Goal: Task Accomplishment & Management: Complete application form

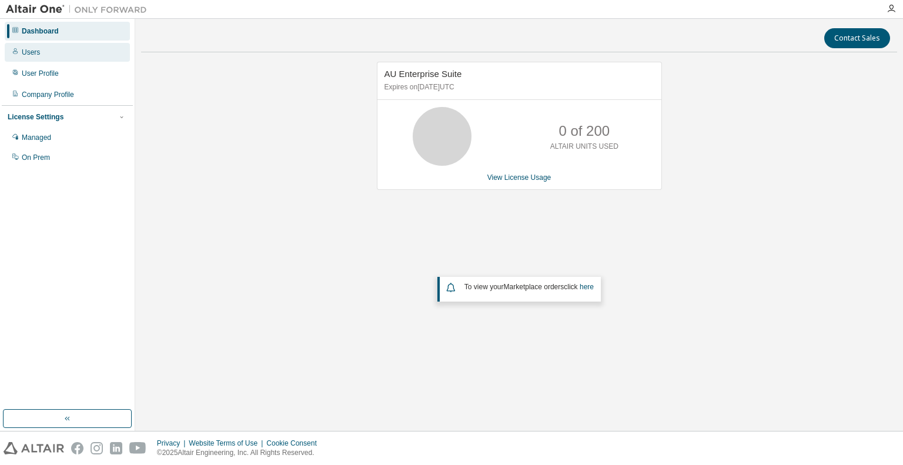
click at [33, 49] on div "Users" at bounding box center [31, 52] width 18 height 9
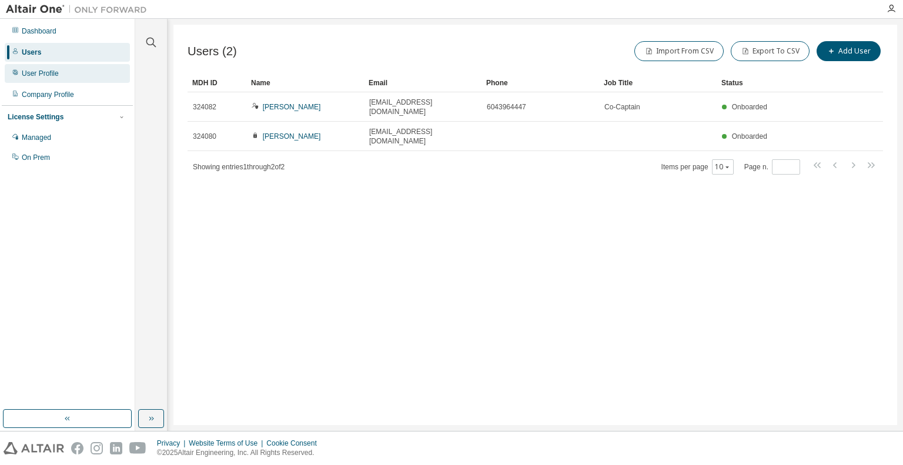
click at [34, 66] on div "User Profile" at bounding box center [67, 73] width 125 height 19
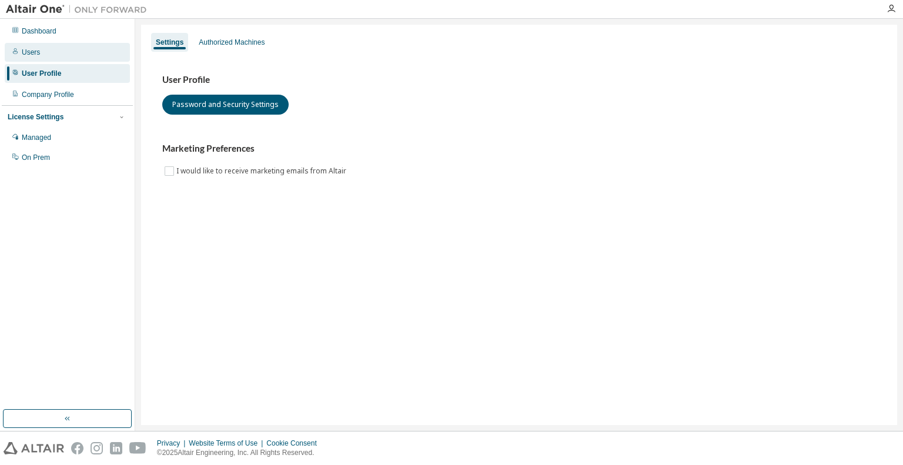
click at [22, 49] on div "Users" at bounding box center [31, 52] width 18 height 9
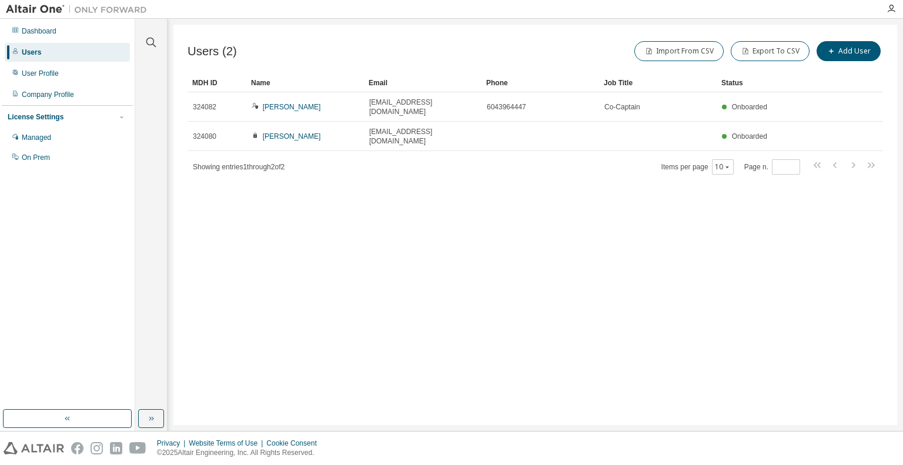
click at [851, 61] on div "Import From CSV Export To CSV Add User" at bounding box center [709, 51] width 348 height 25
click at [852, 58] on button "Add User" at bounding box center [848, 51] width 64 height 20
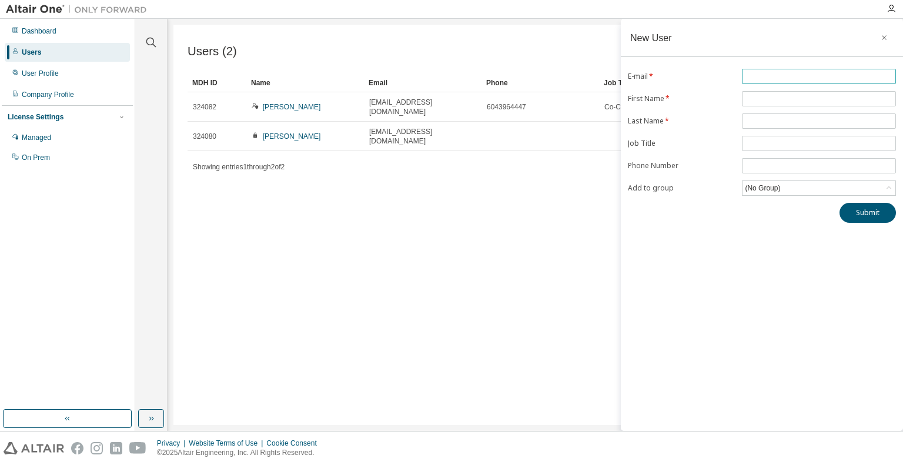
click at [840, 83] on span at bounding box center [819, 76] width 154 height 15
click at [843, 69] on span at bounding box center [819, 76] width 154 height 15
click at [844, 71] on span at bounding box center [819, 76] width 154 height 15
click at [844, 74] on input "text" at bounding box center [818, 76] width 148 height 9
type input "**********"
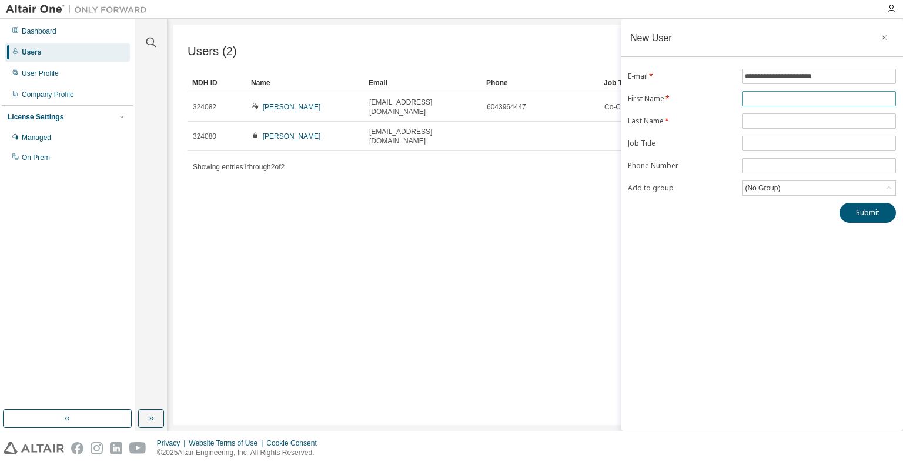
click at [840, 95] on input "text" at bounding box center [818, 98] width 148 height 9
type input "******"
click at [752, 122] on input "text" at bounding box center [818, 120] width 148 height 9
type input "*"
type input "*****"
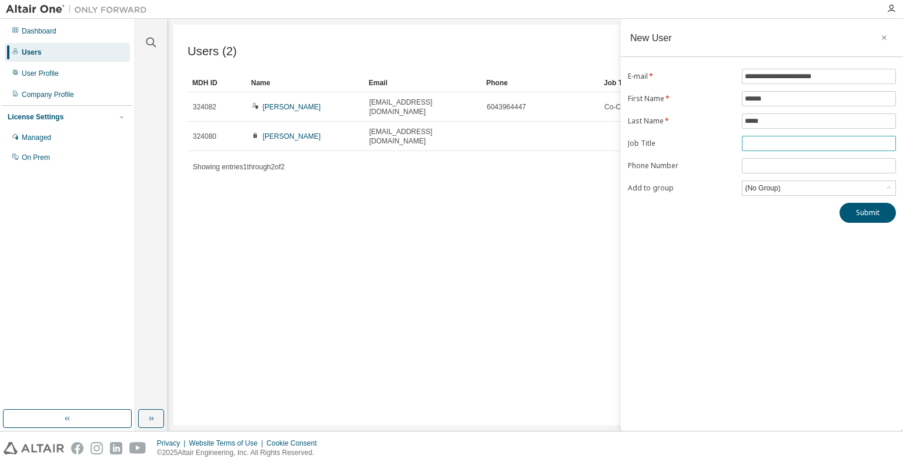
click at [762, 137] on span at bounding box center [819, 143] width 154 height 15
click at [771, 144] on input "text" at bounding box center [818, 143] width 148 height 9
type input "*"
type input "********"
click at [776, 185] on div "(No Group)" at bounding box center [762, 188] width 39 height 13
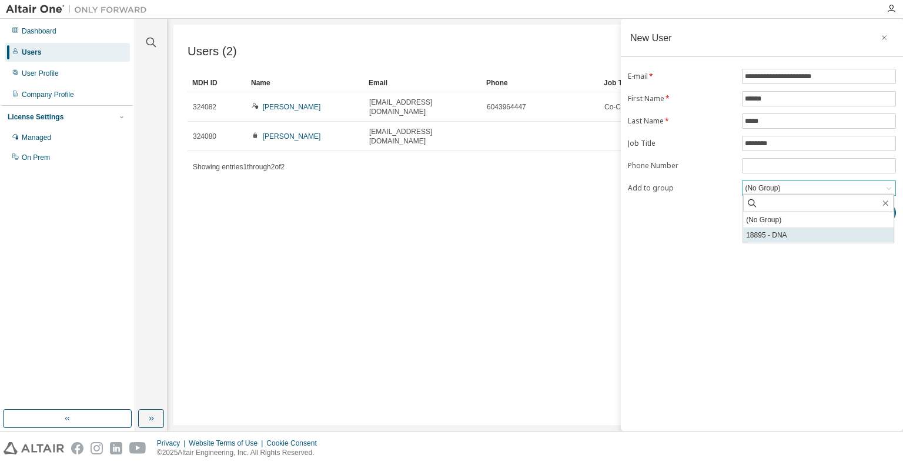
click at [790, 233] on li "18895 - DNA" at bounding box center [818, 234] width 150 height 15
click at [865, 216] on button "Submit" at bounding box center [867, 213] width 56 height 20
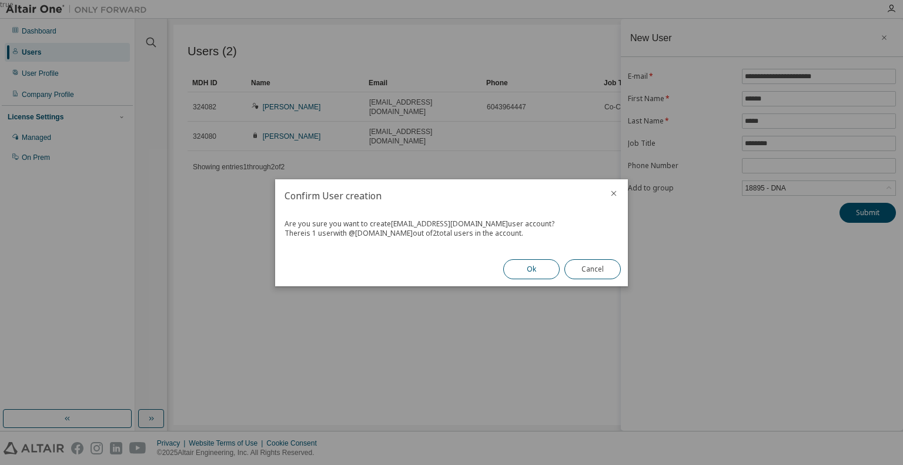
click at [512, 270] on button "Ok" at bounding box center [531, 269] width 56 height 20
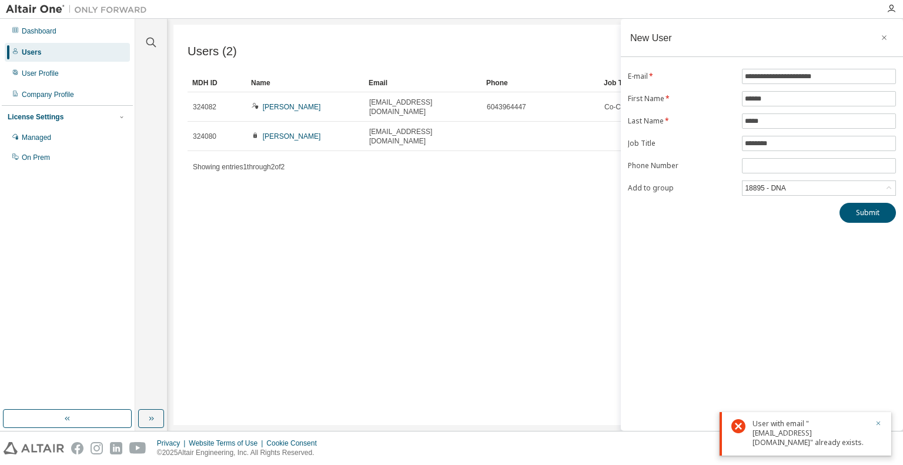
click at [874, 424] on icon "button" at bounding box center [877, 423] width 7 height 7
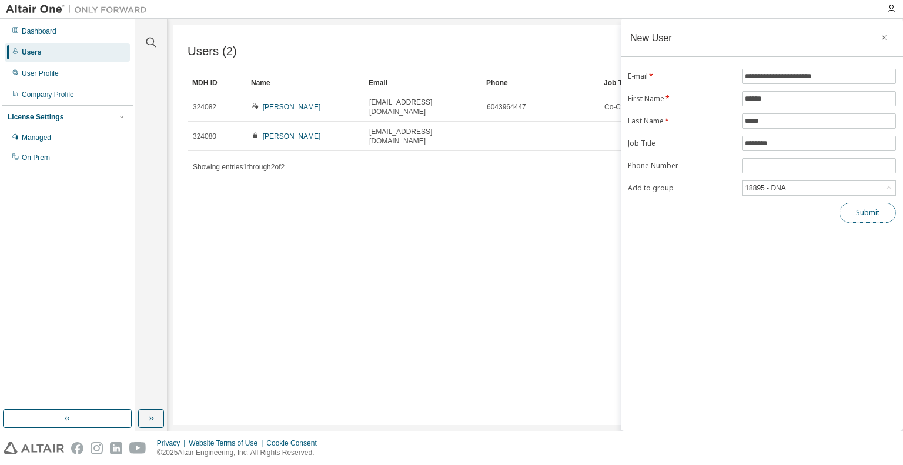
click at [863, 206] on button "Submit" at bounding box center [867, 213] width 56 height 20
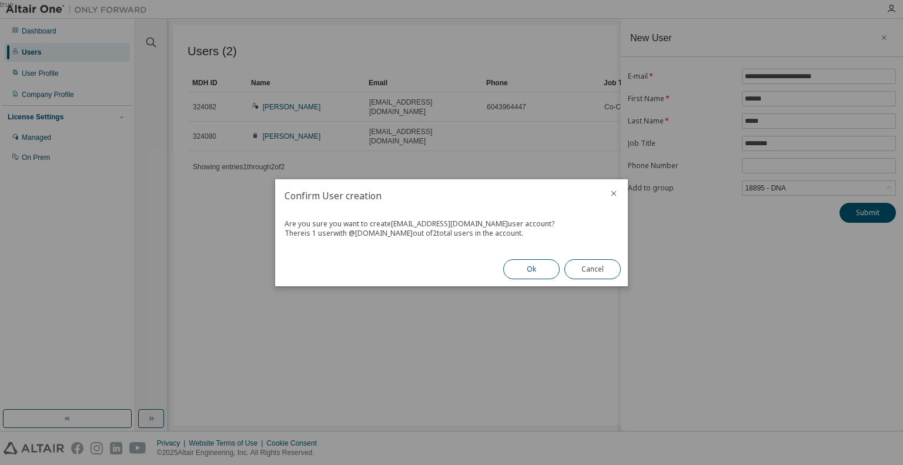
click at [543, 271] on button "Ok" at bounding box center [531, 269] width 56 height 20
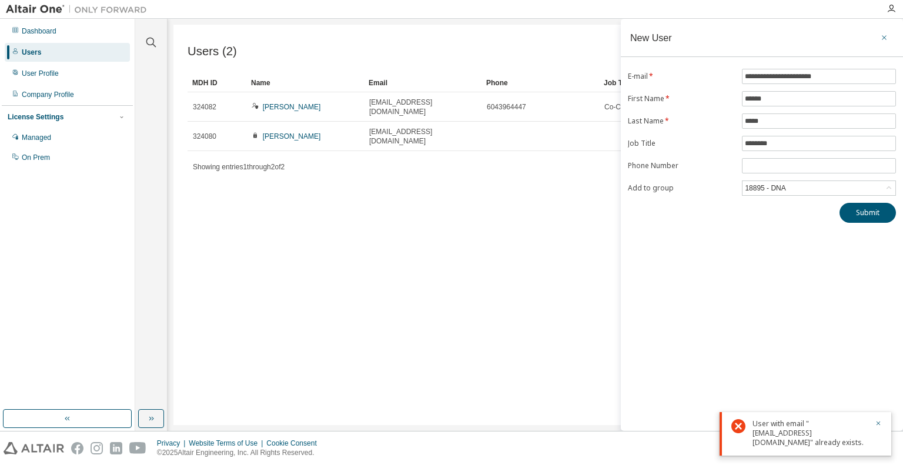
click at [886, 37] on icon "button" at bounding box center [884, 37] width 8 height 9
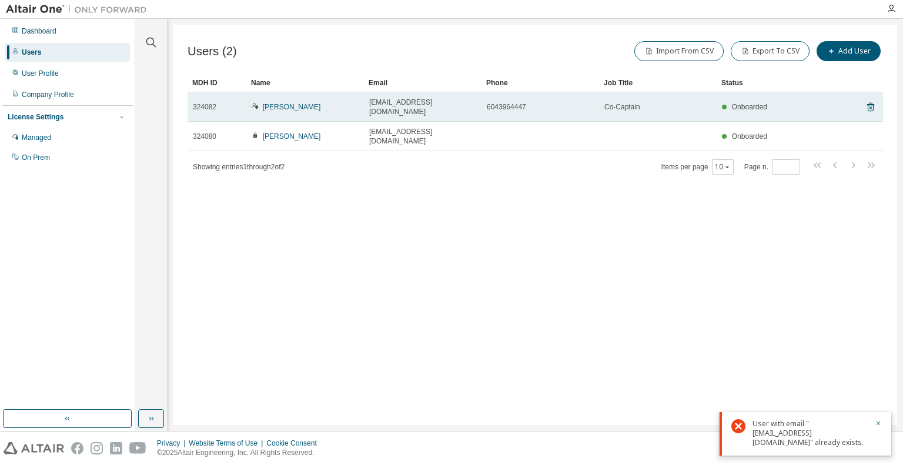
click at [278, 107] on td "Rod Betonio" at bounding box center [305, 106] width 118 height 29
click at [283, 103] on link "Rod Betonio" at bounding box center [292, 107] width 58 height 8
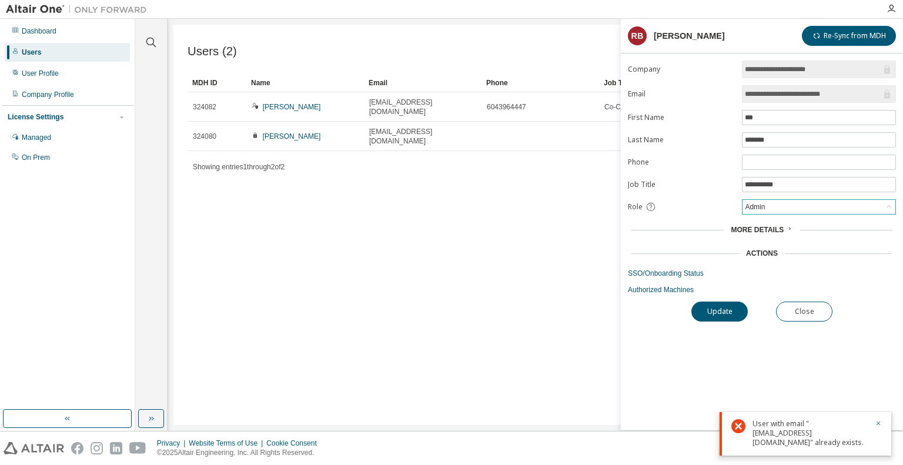
click at [868, 202] on div "Admin" at bounding box center [818, 207] width 153 height 14
click at [868, 201] on div "Admin" at bounding box center [818, 207] width 153 height 14
click at [801, 303] on button "Close" at bounding box center [804, 311] width 56 height 20
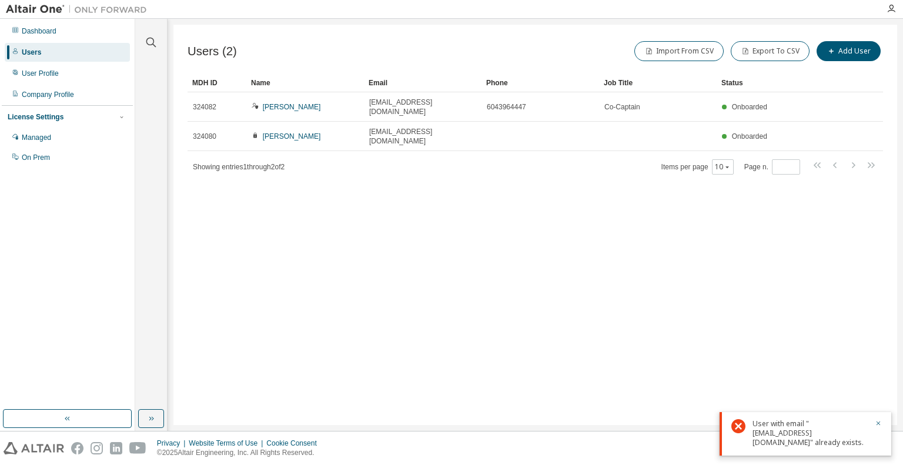
click at [871, 420] on div at bounding box center [874, 433] width 14 height 28
click at [878, 422] on icon "button" at bounding box center [878, 423] width 4 height 4
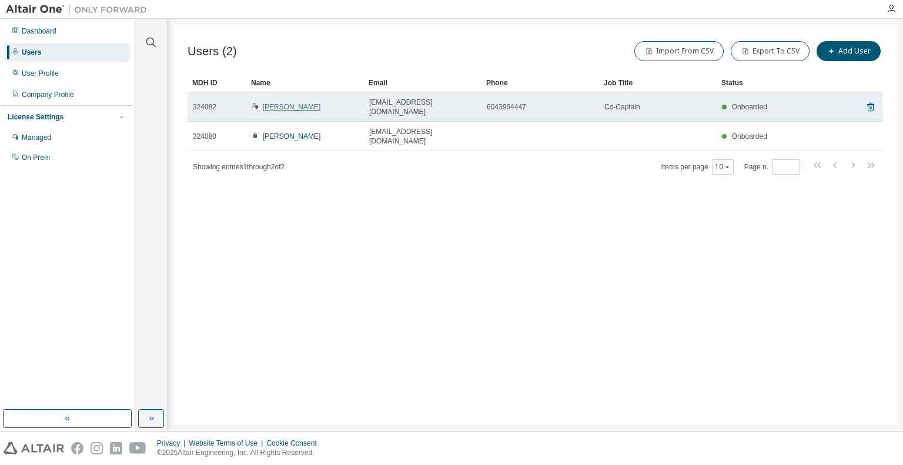
click at [282, 103] on link "Rod Betonio" at bounding box center [292, 107] width 58 height 8
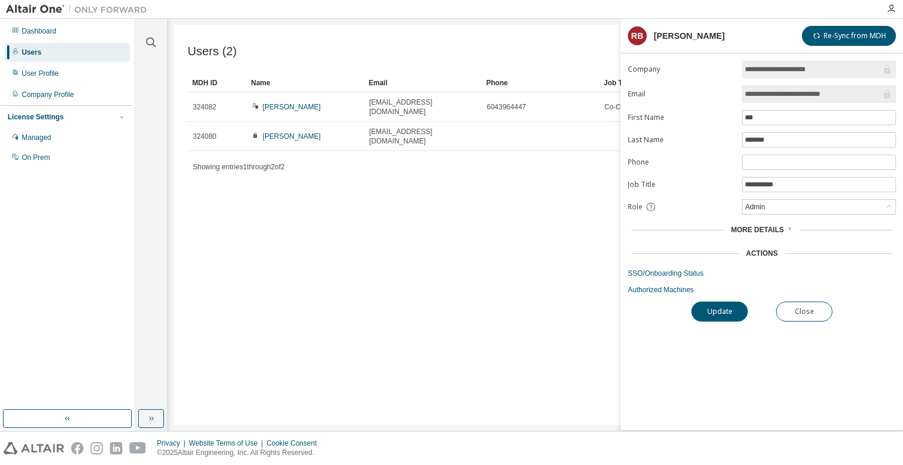
click at [759, 214] on form "**********" at bounding box center [762, 178] width 268 height 234
click at [762, 204] on div "Admin" at bounding box center [755, 206] width 24 height 13
click at [764, 234] on li "Owner" at bounding box center [818, 235] width 150 height 15
click at [732, 316] on button "Update" at bounding box center [719, 311] width 56 height 20
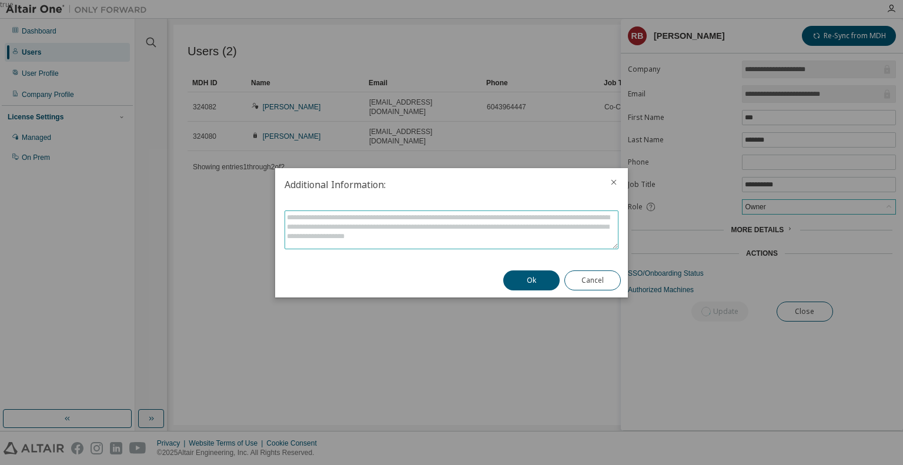
click at [522, 237] on textarea at bounding box center [451, 230] width 333 height 38
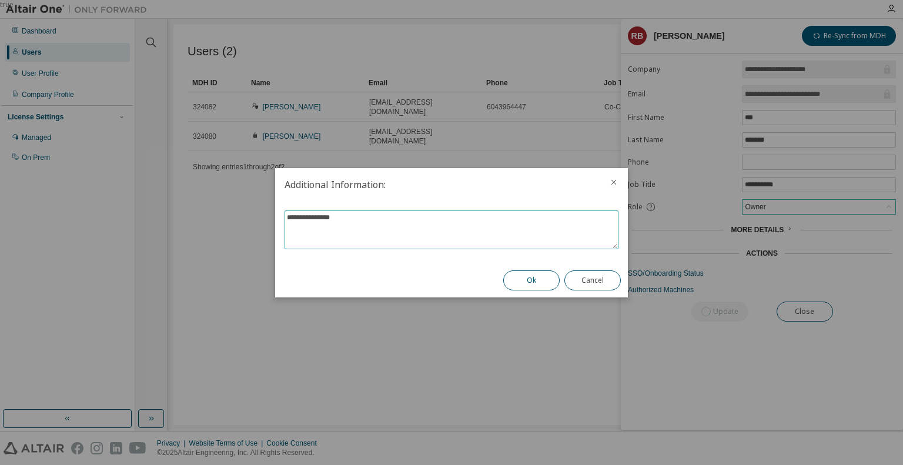
type textarea "**********"
click at [534, 272] on button "Ok" at bounding box center [531, 280] width 56 height 20
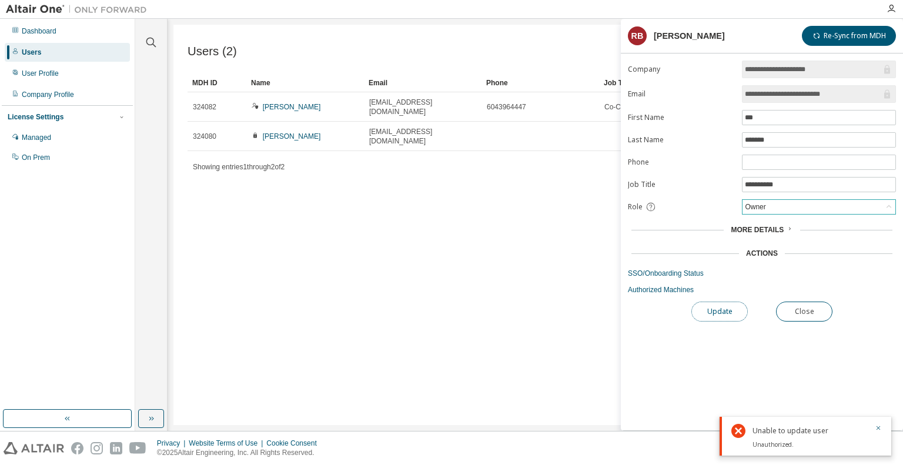
click at [711, 303] on button "Update" at bounding box center [719, 311] width 56 height 20
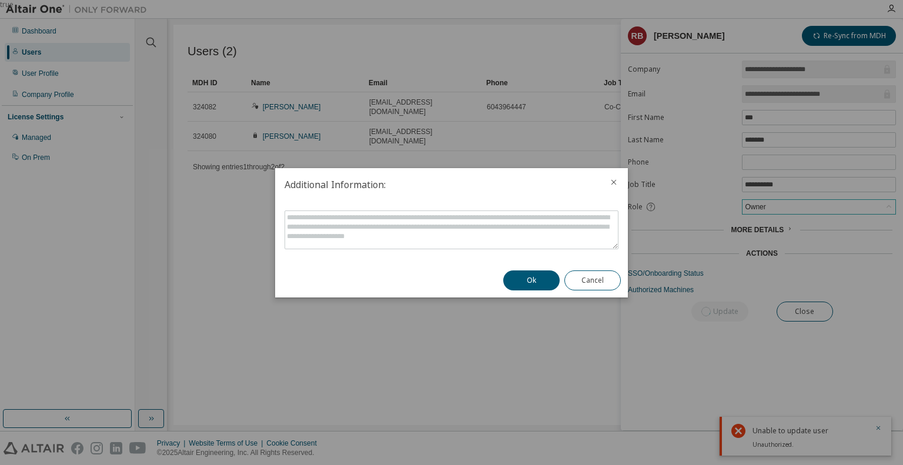
click at [611, 177] on icon "close" at bounding box center [613, 181] width 9 height 9
click at [593, 276] on button "Cancel" at bounding box center [592, 280] width 56 height 20
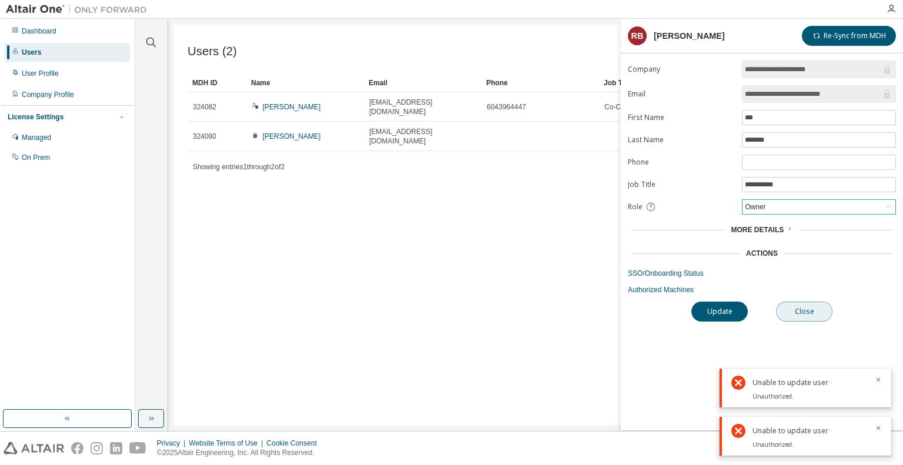
click at [810, 304] on button "Close" at bounding box center [804, 311] width 56 height 20
